Goal: Task Accomplishment & Management: Use online tool/utility

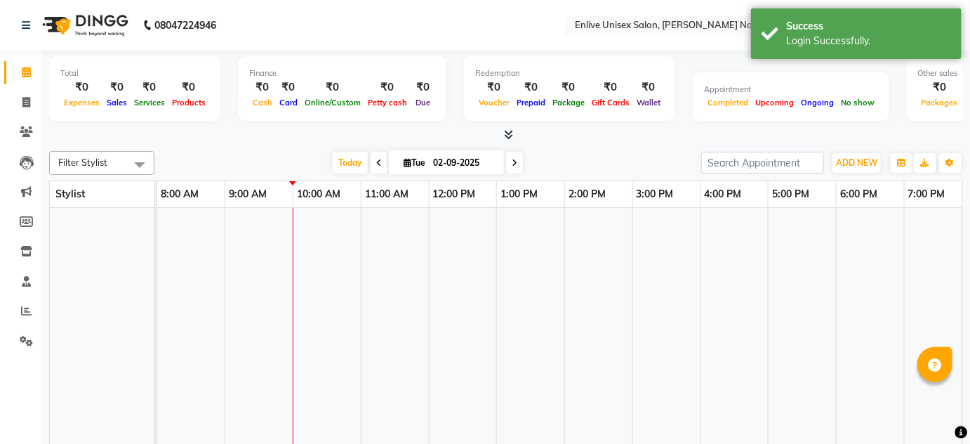
select select "en"
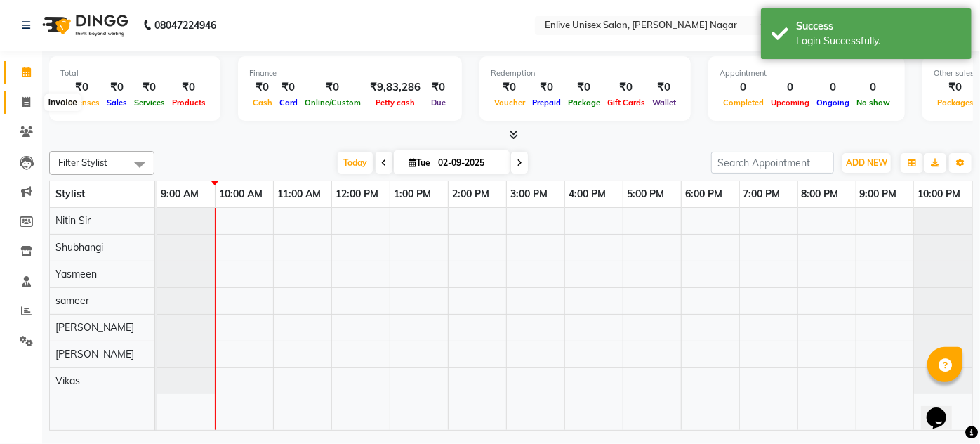
click at [19, 98] on span at bounding box center [26, 103] width 25 height 16
select select "service"
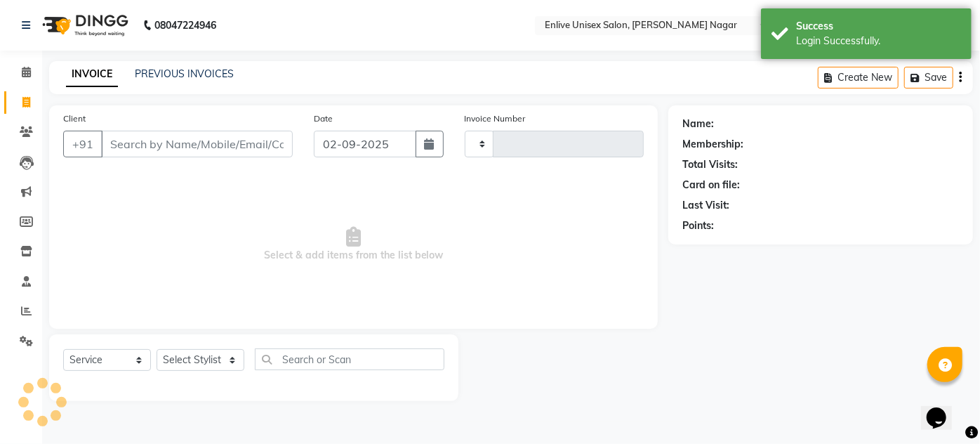
type input "0781"
select select "145"
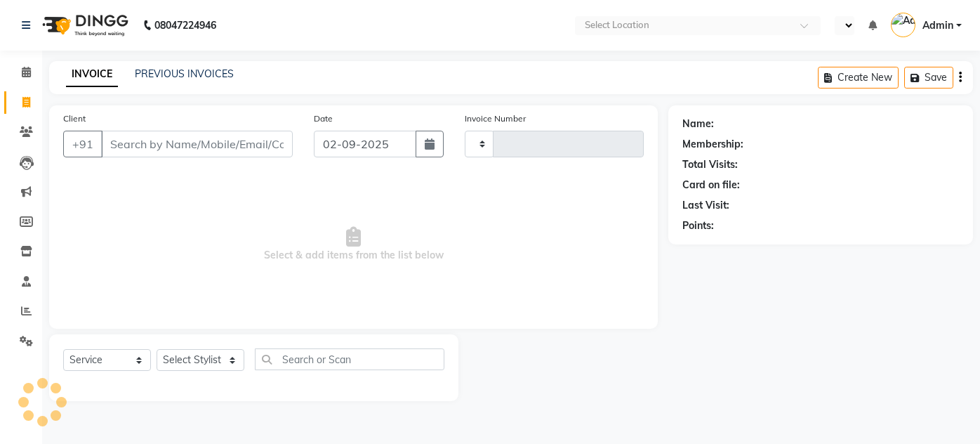
select select "service"
select select "en"
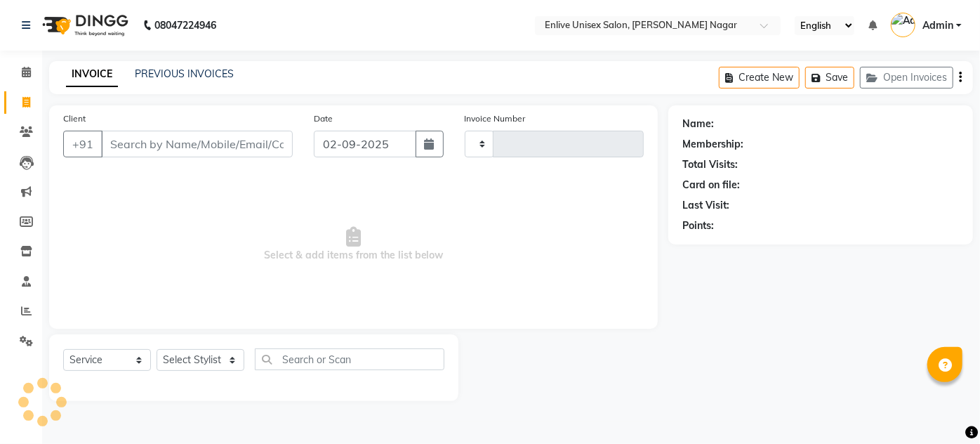
type input "0781"
select select "145"
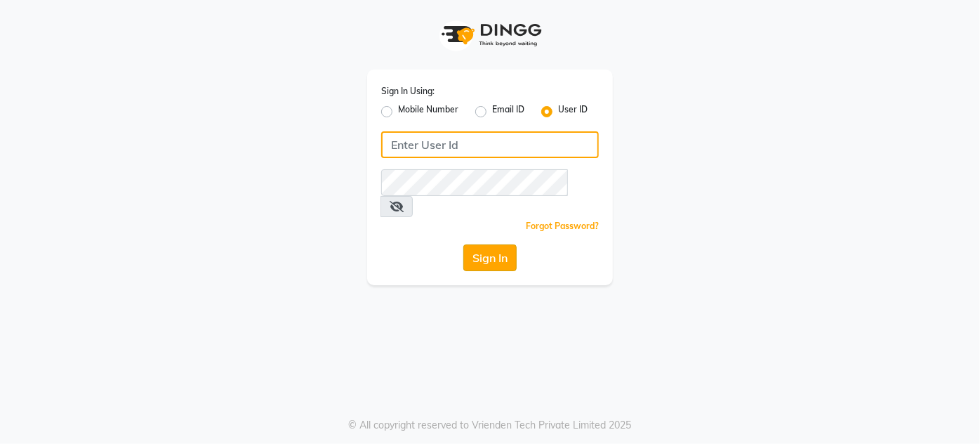
type input "enlive"
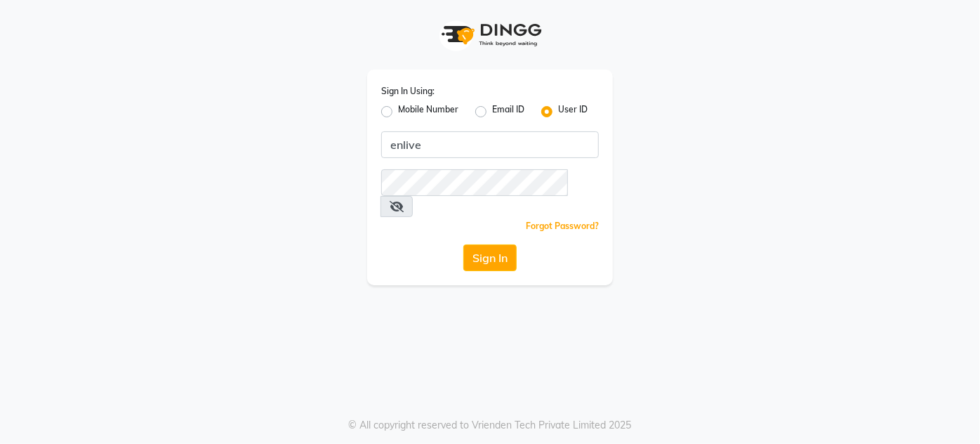
click at [477, 244] on button "Sign In" at bounding box center [489, 257] width 53 height 27
